Goal: Transaction & Acquisition: Subscribe to service/newsletter

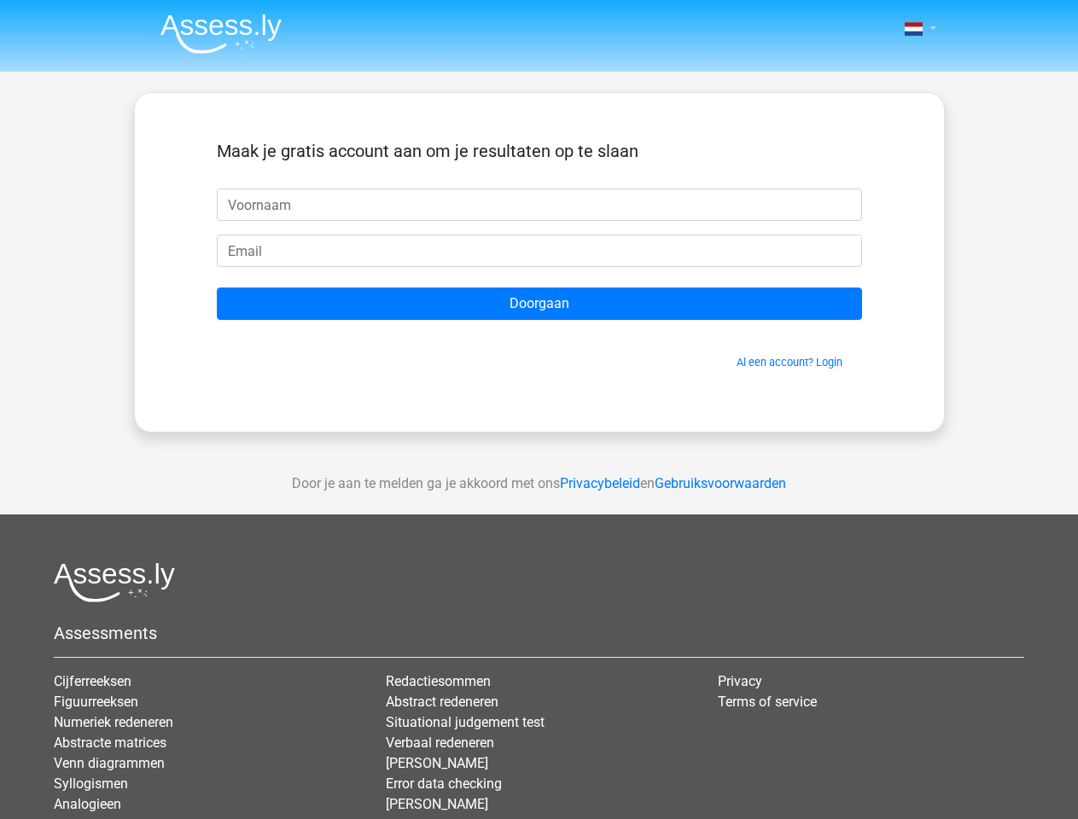
click at [915, 29] on span at bounding box center [913, 29] width 18 height 14
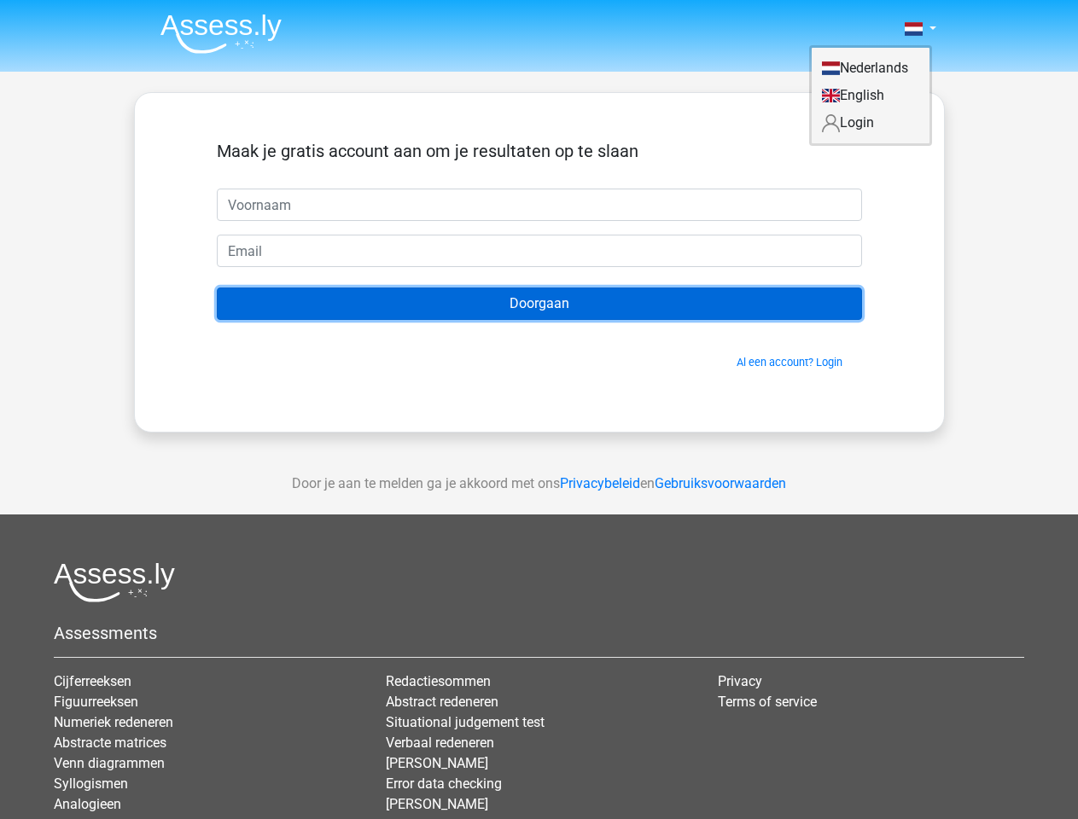
click at [539, 304] on input "Doorgaan" at bounding box center [539, 304] width 645 height 32
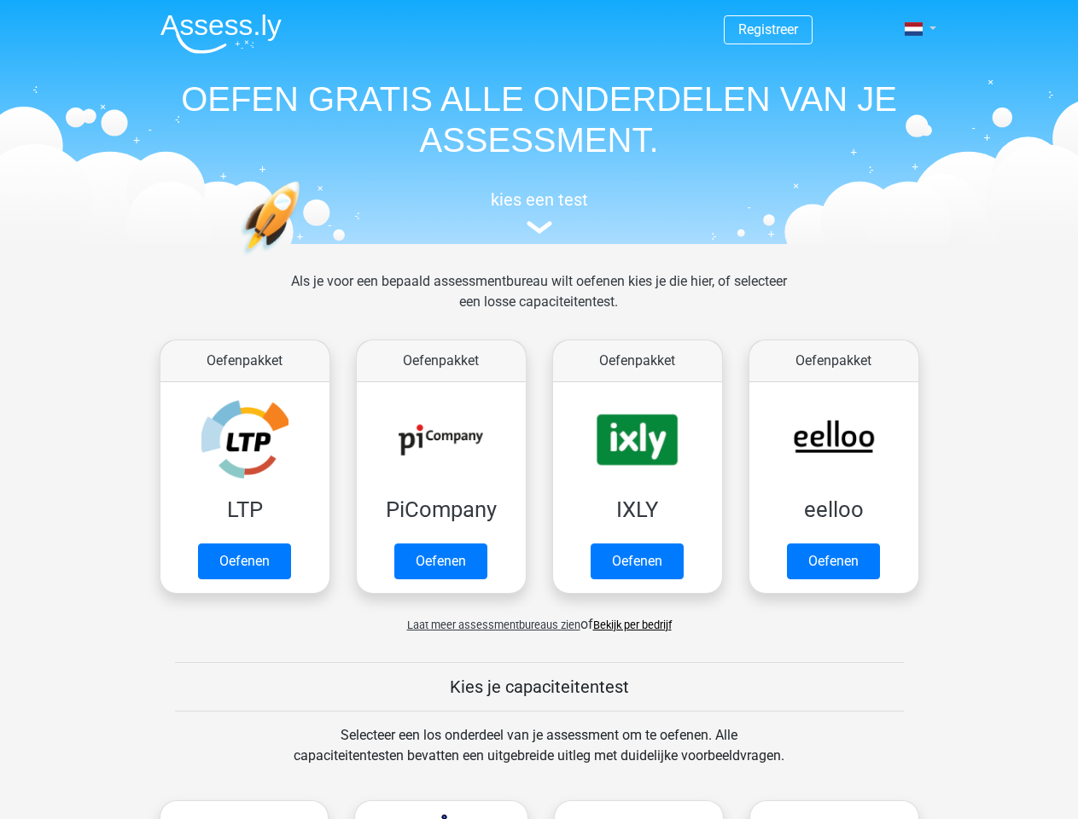
click at [915, 29] on span at bounding box center [913, 29] width 18 height 14
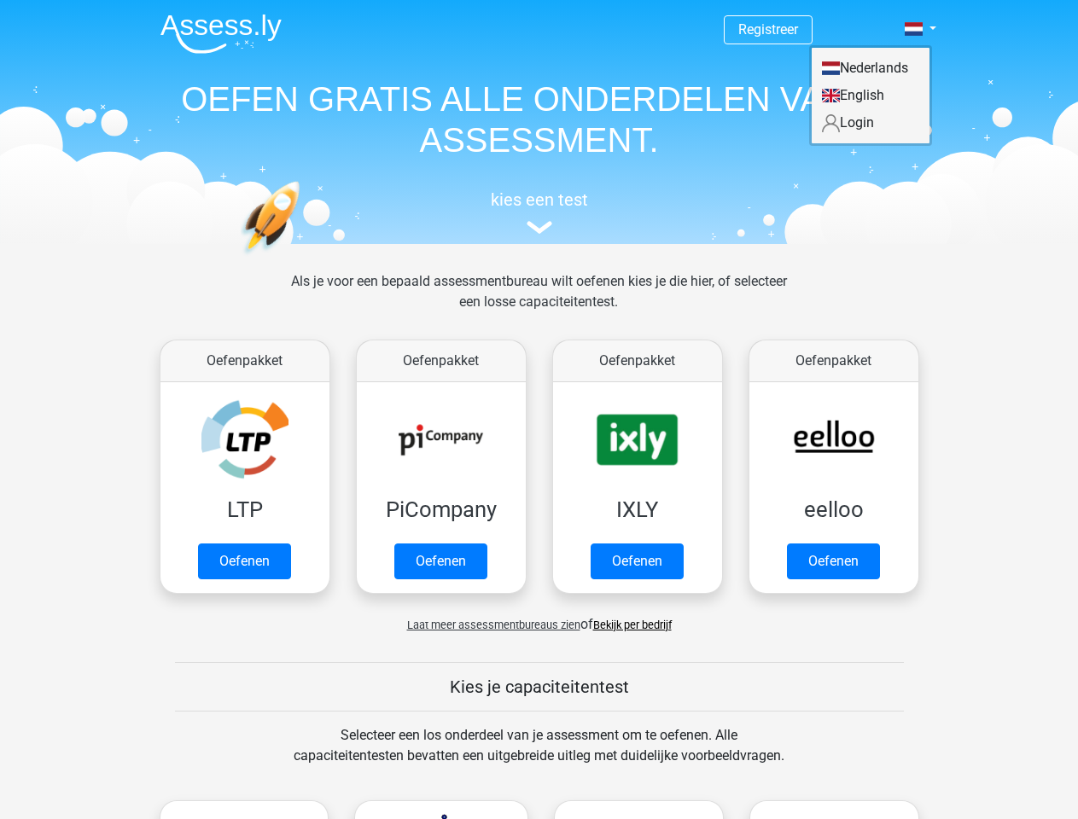
click at [489, 625] on span "Laat meer assessmentbureaus zien" at bounding box center [493, 625] width 173 height 13
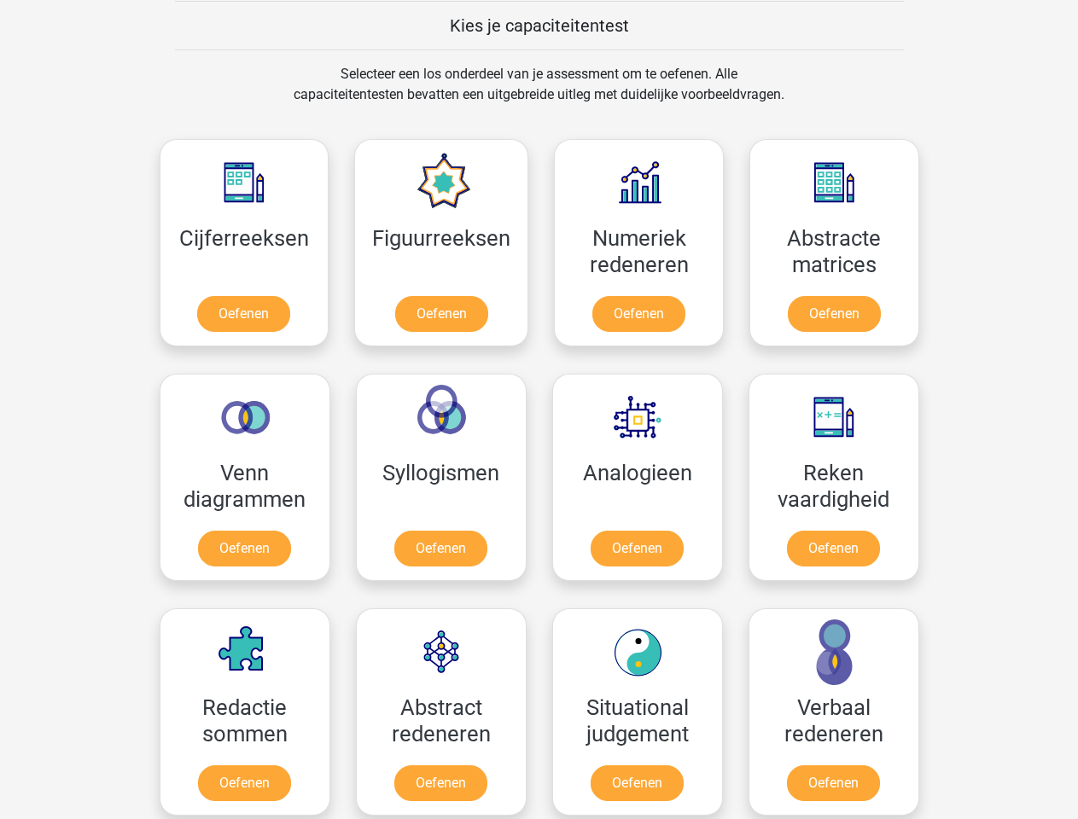
scroll to position [661, 0]
